Goal: Information Seeking & Learning: Learn about a topic

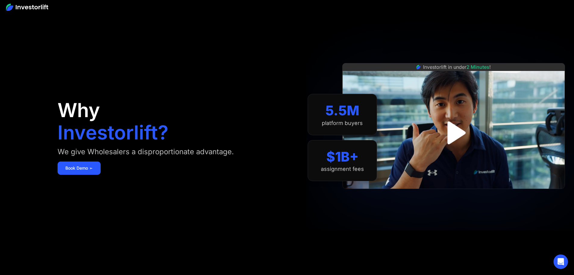
click at [463, 141] on img "open lightbox" at bounding box center [453, 132] width 41 height 41
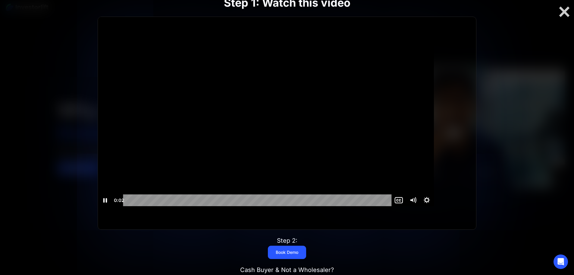
click at [286, 106] on div at bounding box center [266, 111] width 336 height 189
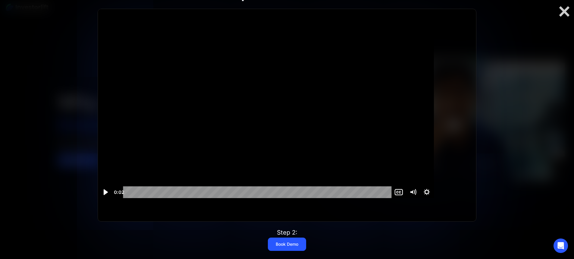
click at [108, 195] on icon "Play Video" at bounding box center [106, 192] width 4 height 6
click at [195, 92] on div at bounding box center [266, 103] width 336 height 189
